Goal: Information Seeking & Learning: Learn about a topic

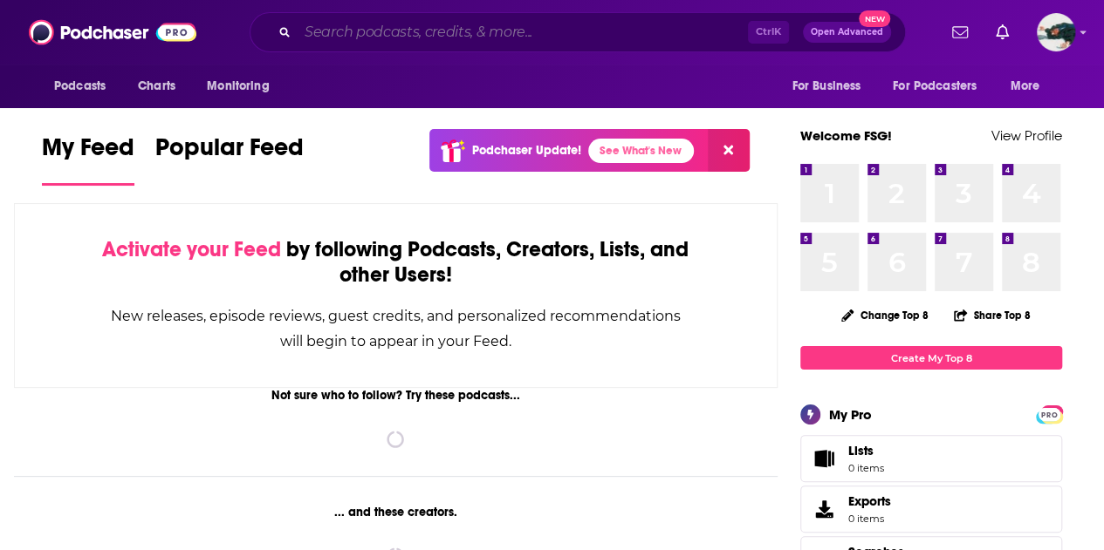
click at [523, 33] on input "Search podcasts, credits, & more..." at bounding box center [522, 32] width 450 height 28
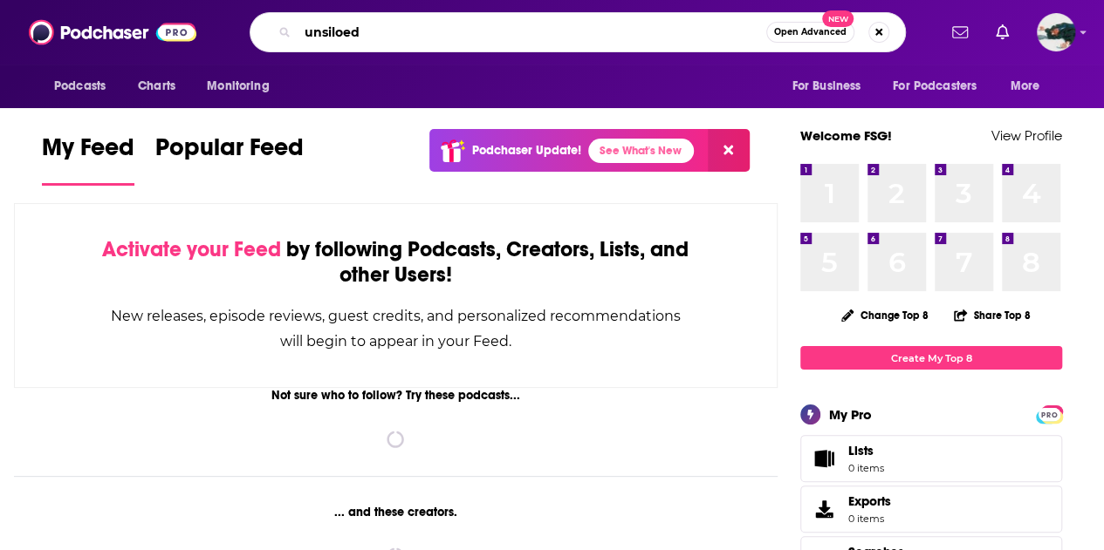
type input "unsiloed"
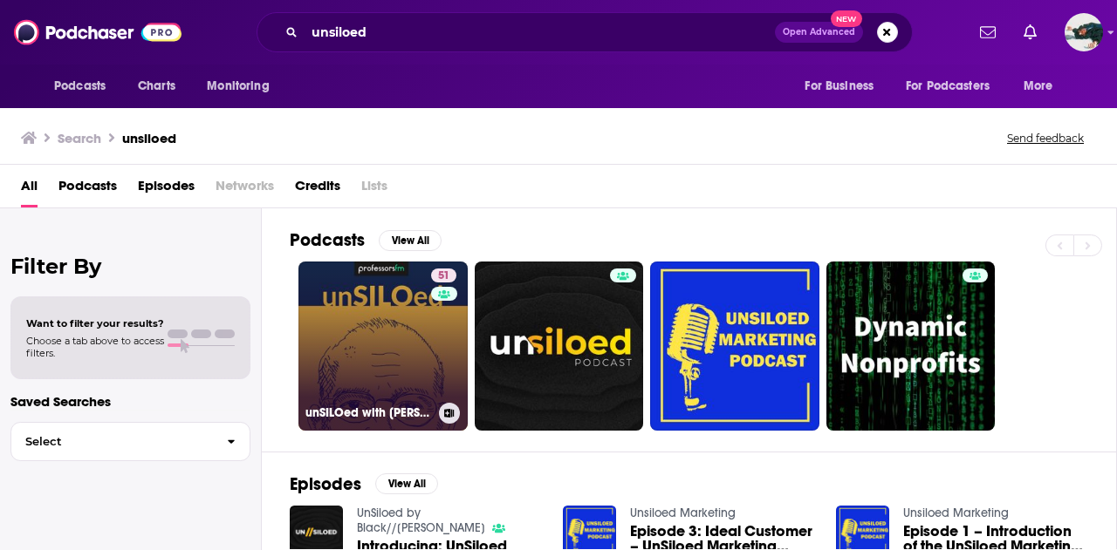
click at [401, 335] on link "51 unSILOed with [PERSON_NAME]" at bounding box center [382, 346] width 169 height 169
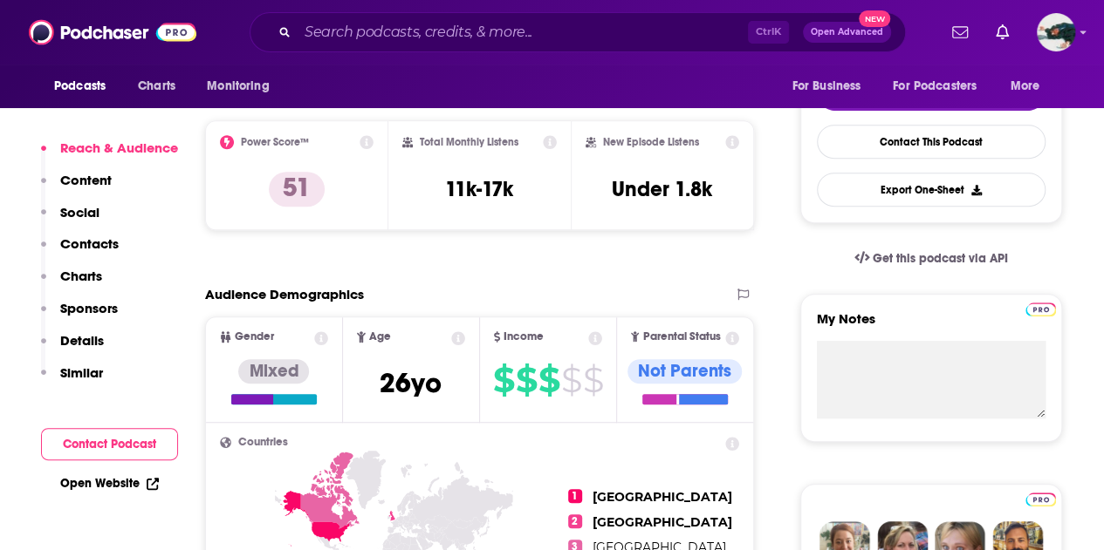
scroll to position [412, 0]
